Goal: Information Seeking & Learning: Learn about a topic

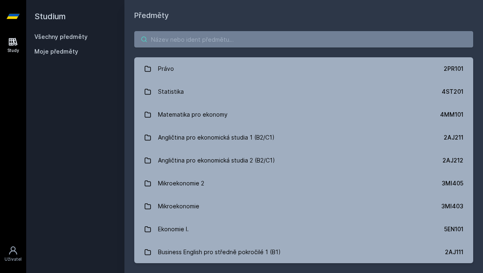
click at [386, 40] on input "search" at bounding box center [303, 39] width 339 height 16
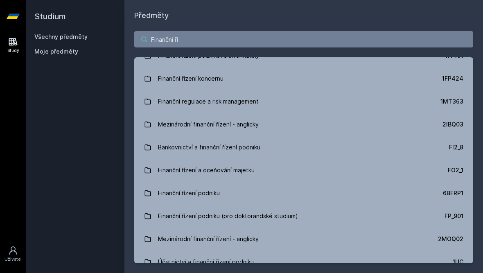
scroll to position [36, 0]
type input "Finanční ří"
click at [248, 83] on div "Finanční řízení podnikové informatiky" at bounding box center [208, 78] width 101 height 16
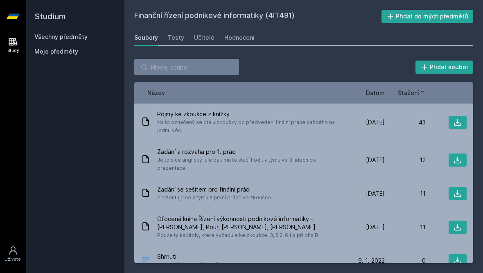
click at [378, 94] on span "Datum" at bounding box center [375, 92] width 19 height 9
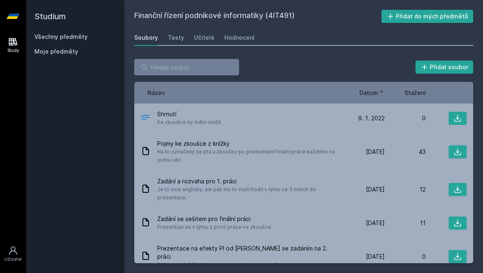
click at [181, 37] on div "Testy" at bounding box center [176, 38] width 16 height 8
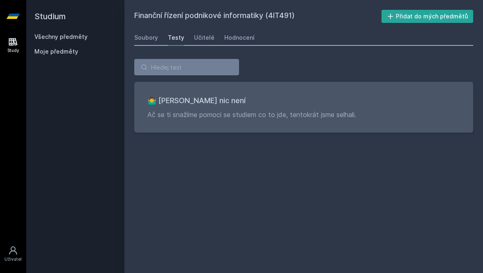
click at [202, 37] on div "Učitelé" at bounding box center [204, 38] width 20 height 8
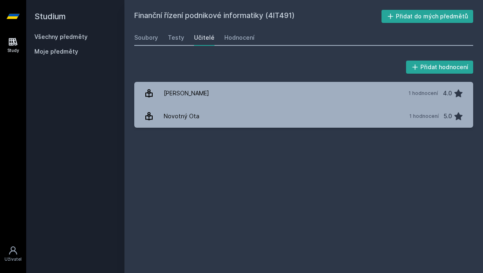
click at [242, 41] on div "Hodnocení" at bounding box center [239, 38] width 30 height 8
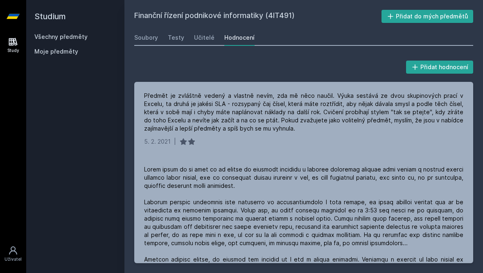
click at [151, 36] on div "Soubory" at bounding box center [146, 38] width 24 height 8
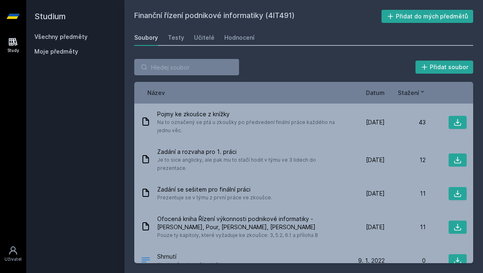
click at [413, 92] on span "Stažení" at bounding box center [408, 92] width 21 height 9
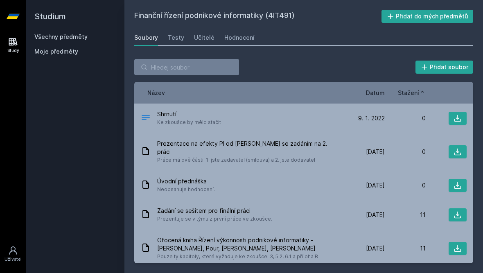
click at [378, 94] on span "Datum" at bounding box center [375, 92] width 19 height 9
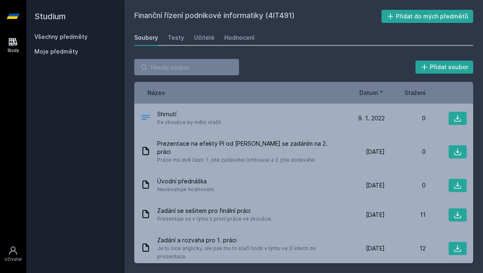
click at [461, 121] on icon at bounding box center [458, 118] width 8 height 8
